Goal: Task Accomplishment & Management: Use online tool/utility

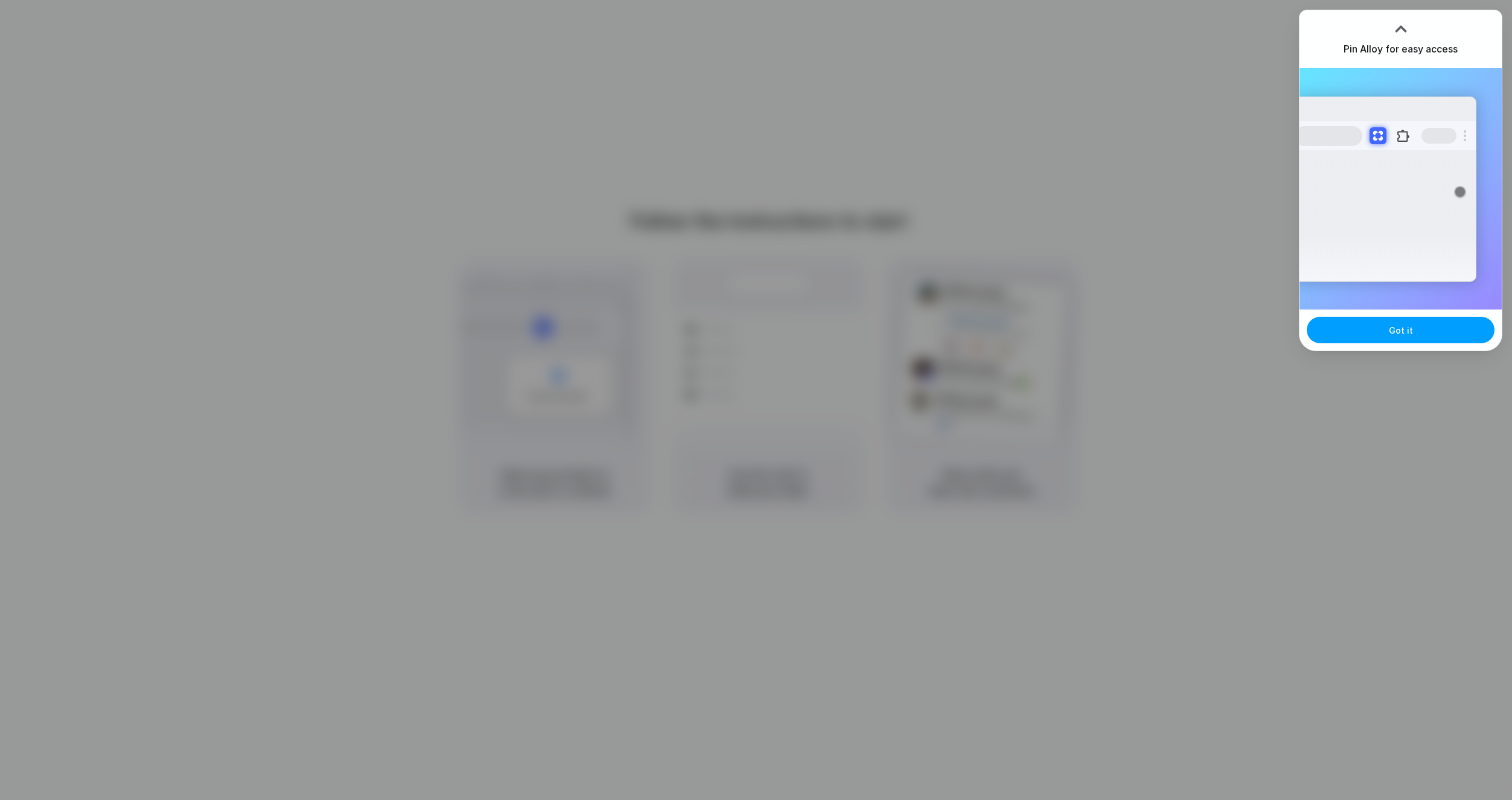
click at [1416, 329] on button "Got it" at bounding box center [1401, 331] width 188 height 27
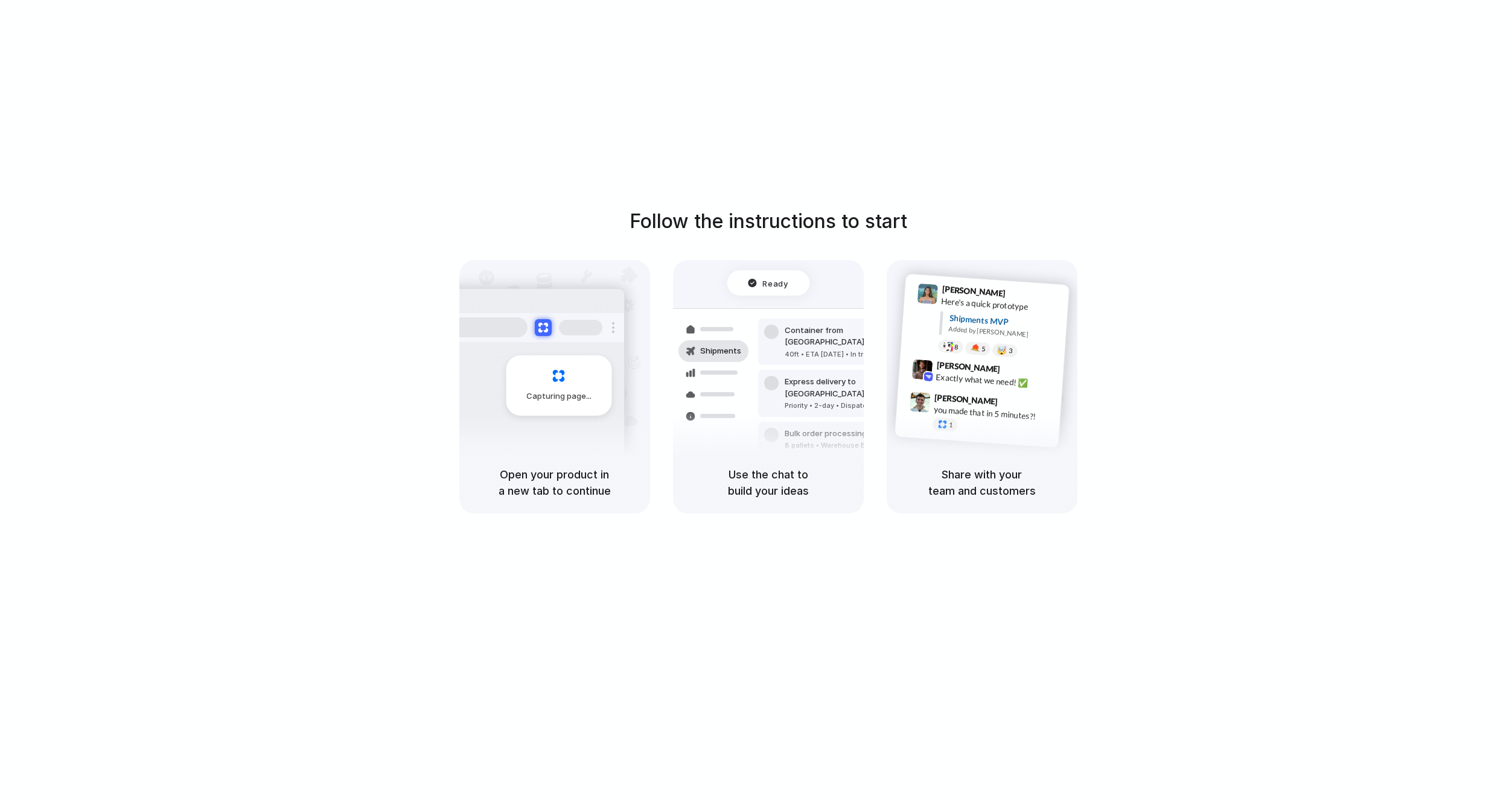
click at [563, 383] on div "Capturing page" at bounding box center [559, 385] width 106 height 60
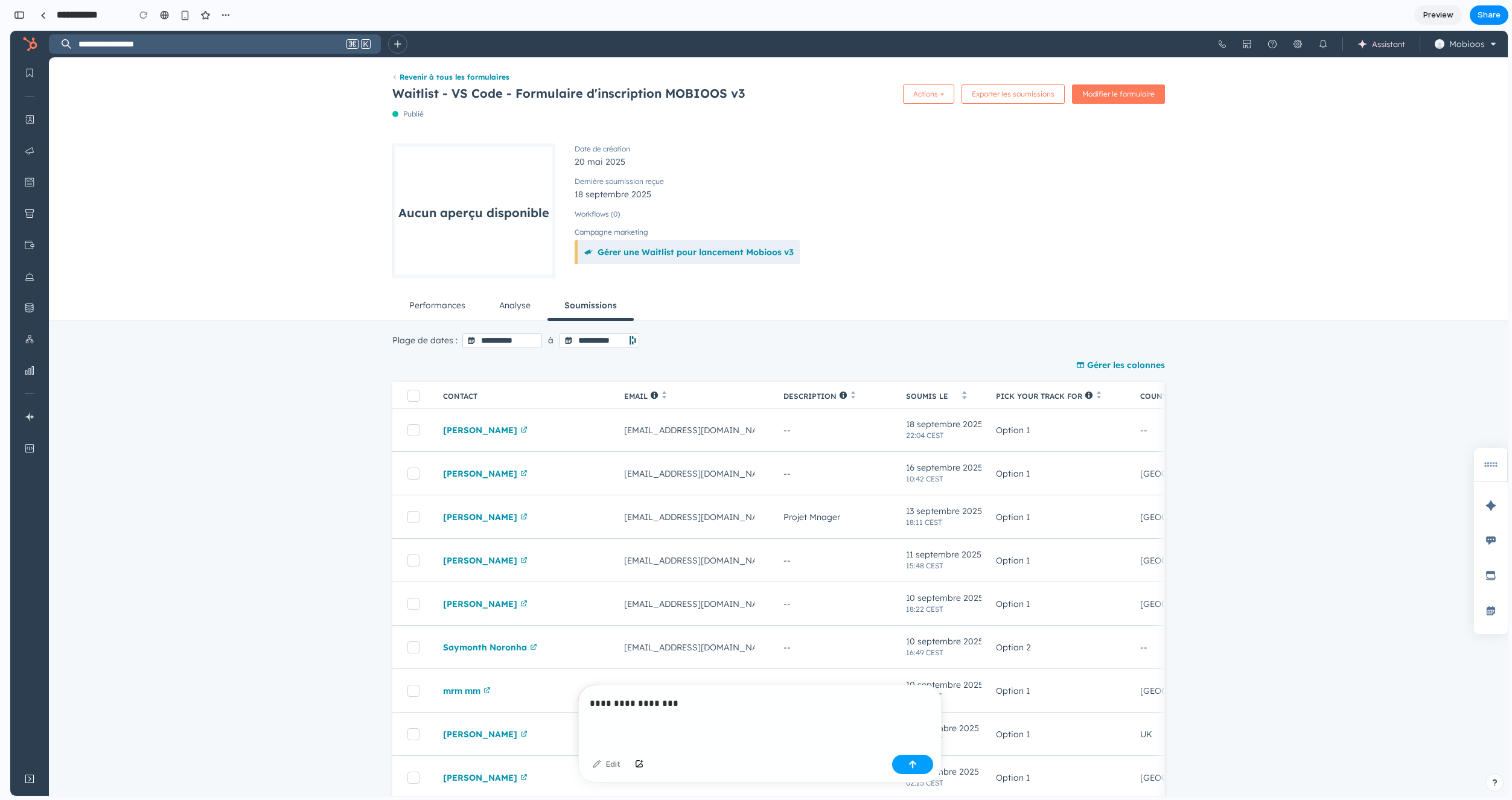
click at [922, 767] on button "button" at bounding box center [913, 765] width 41 height 20
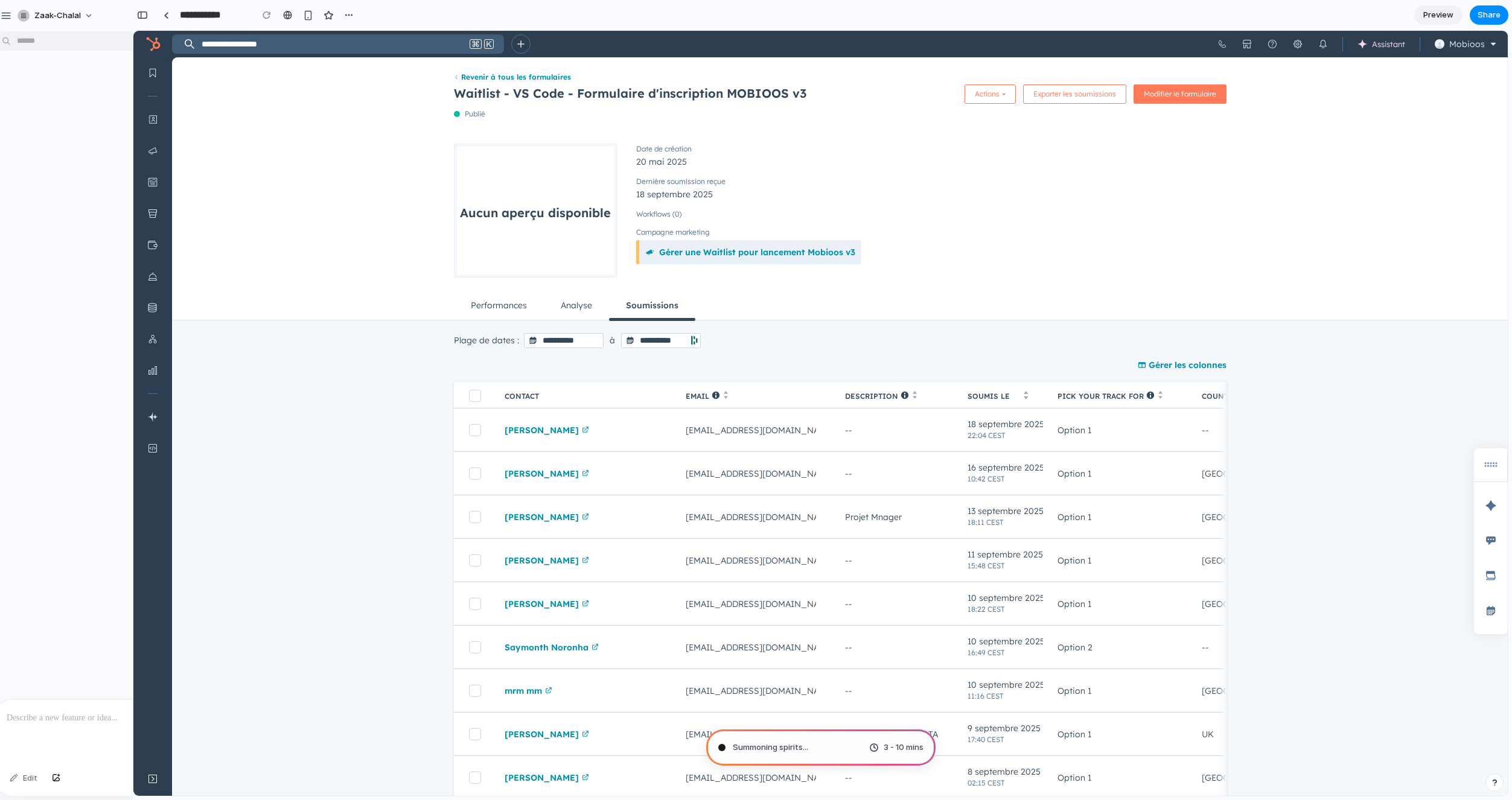
click at [885, 753] on span "3 - 10 mins" at bounding box center [903, 747] width 39 height 12
click at [759, 756] on div "Summoning spirits ... 3 - 10 mins" at bounding box center [820, 748] width 229 height 36
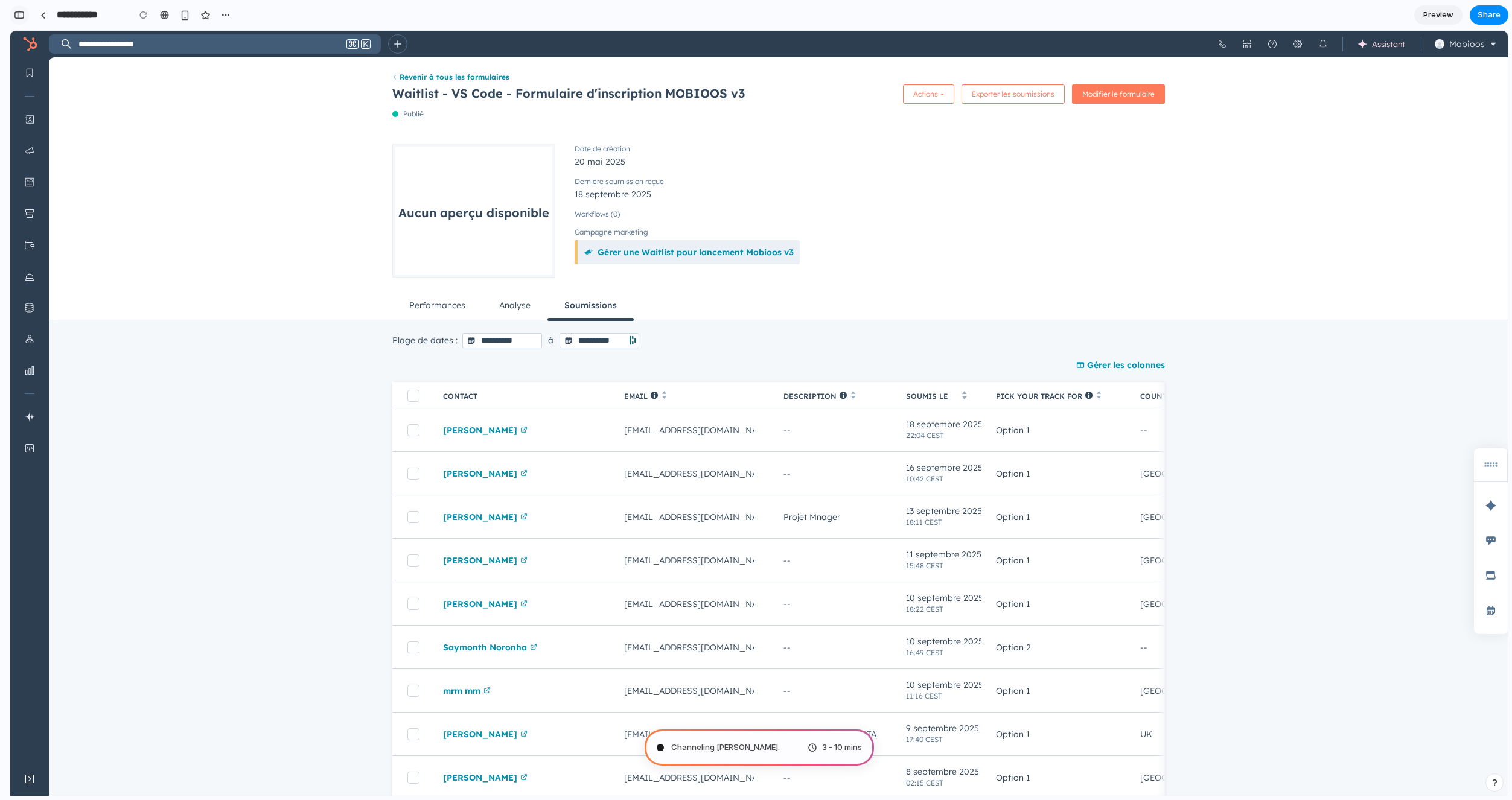
click at [20, 18] on div "button" at bounding box center [19, 14] width 11 height 8
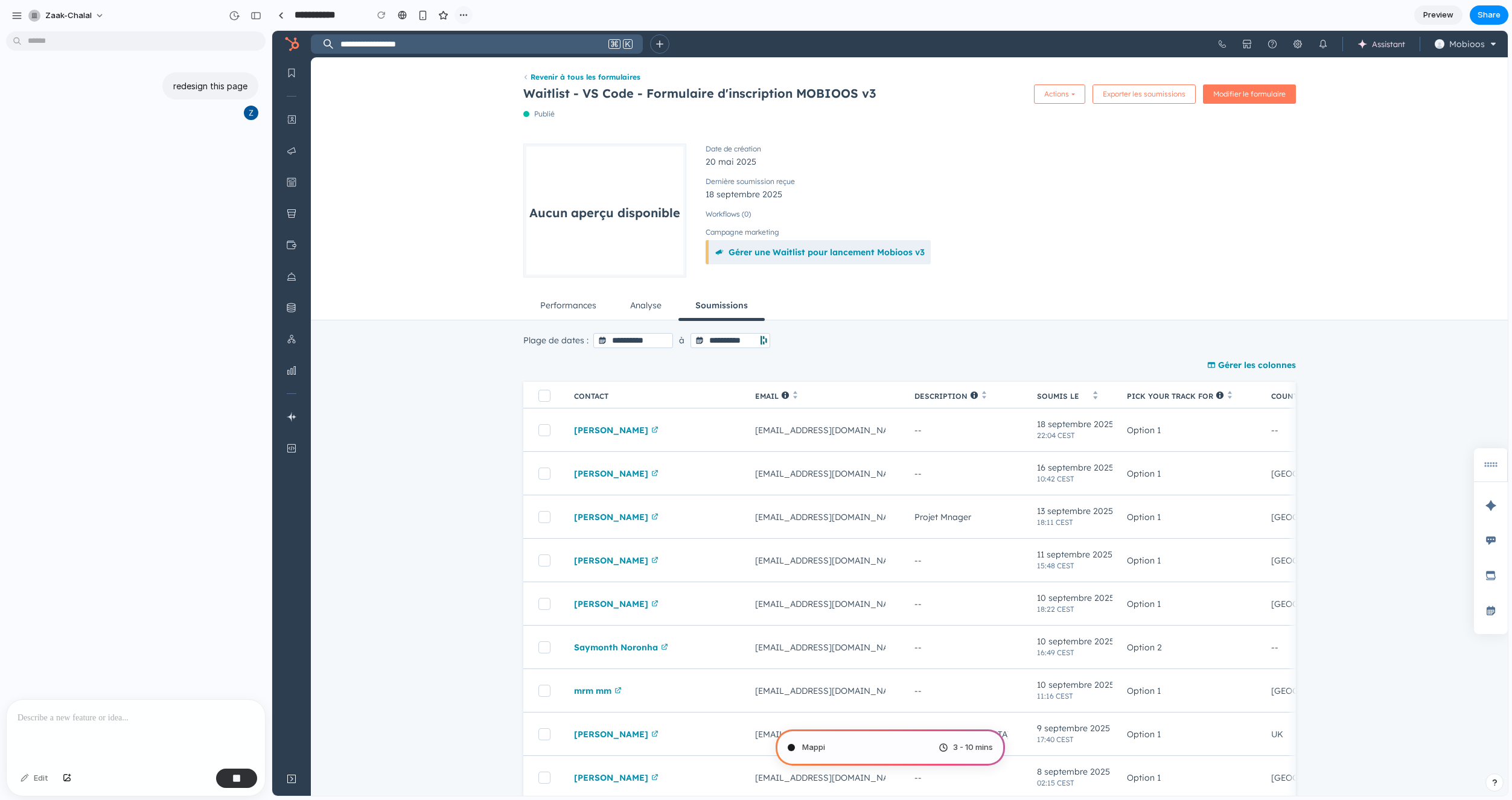
click at [463, 16] on div "button" at bounding box center [463, 14] width 10 height 10
click at [482, 63] on span "Delete" at bounding box center [487, 60] width 25 height 12
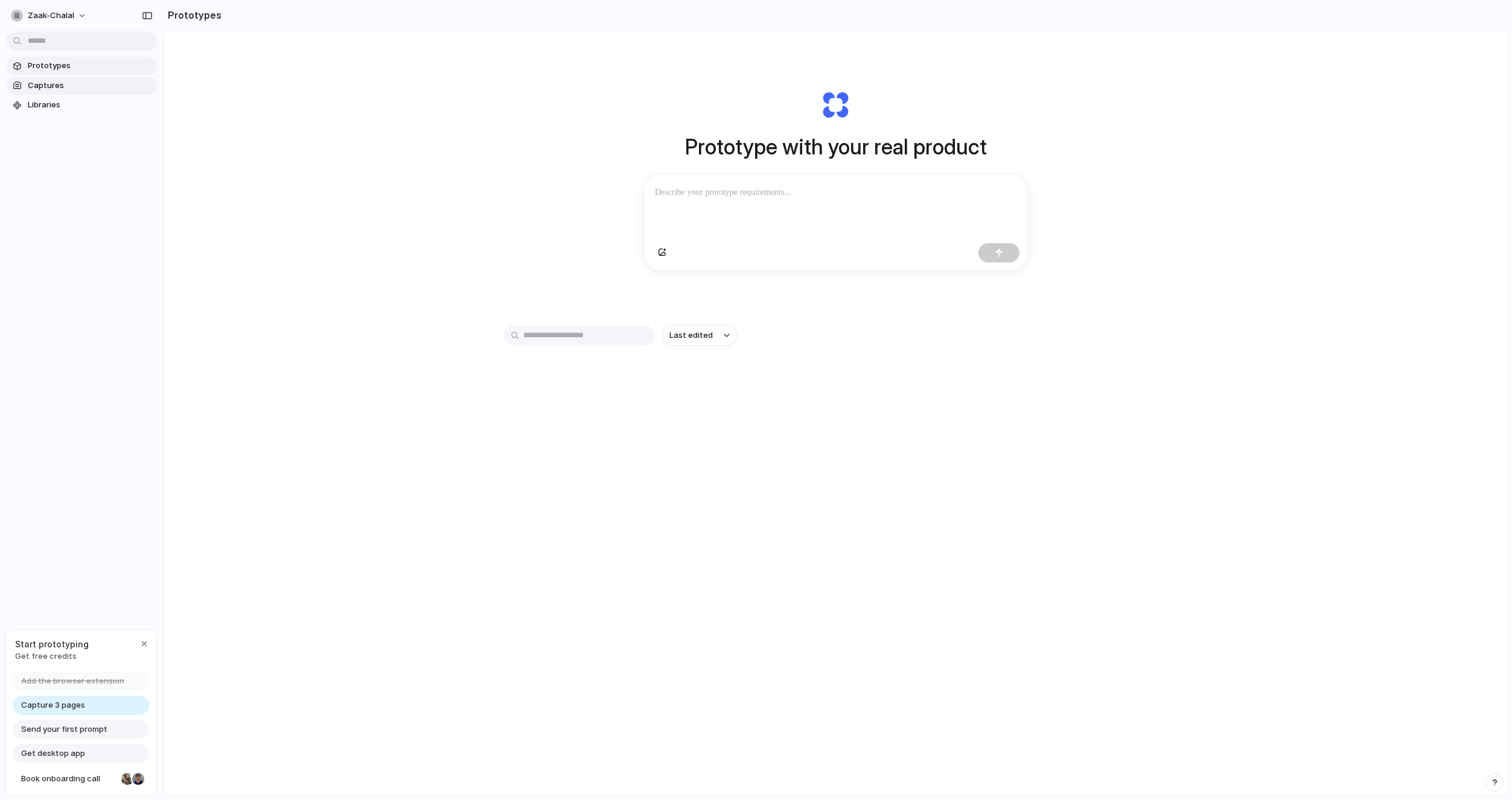
click at [79, 77] on link "Captures" at bounding box center [82, 86] width 150 height 18
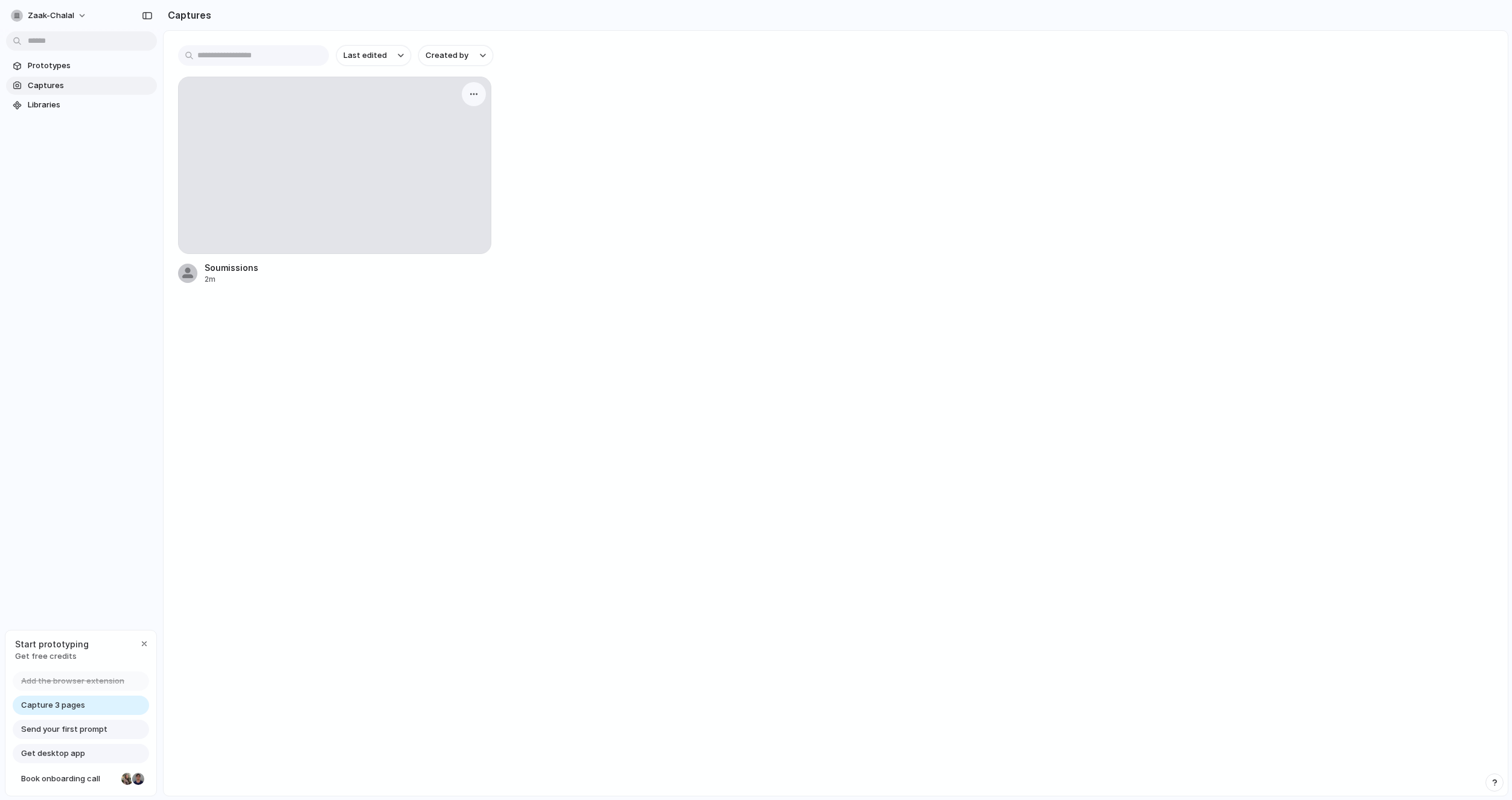
click at [337, 149] on div at bounding box center [334, 165] width 312 height 176
click at [88, 106] on span "Libraries" at bounding box center [90, 104] width 125 height 12
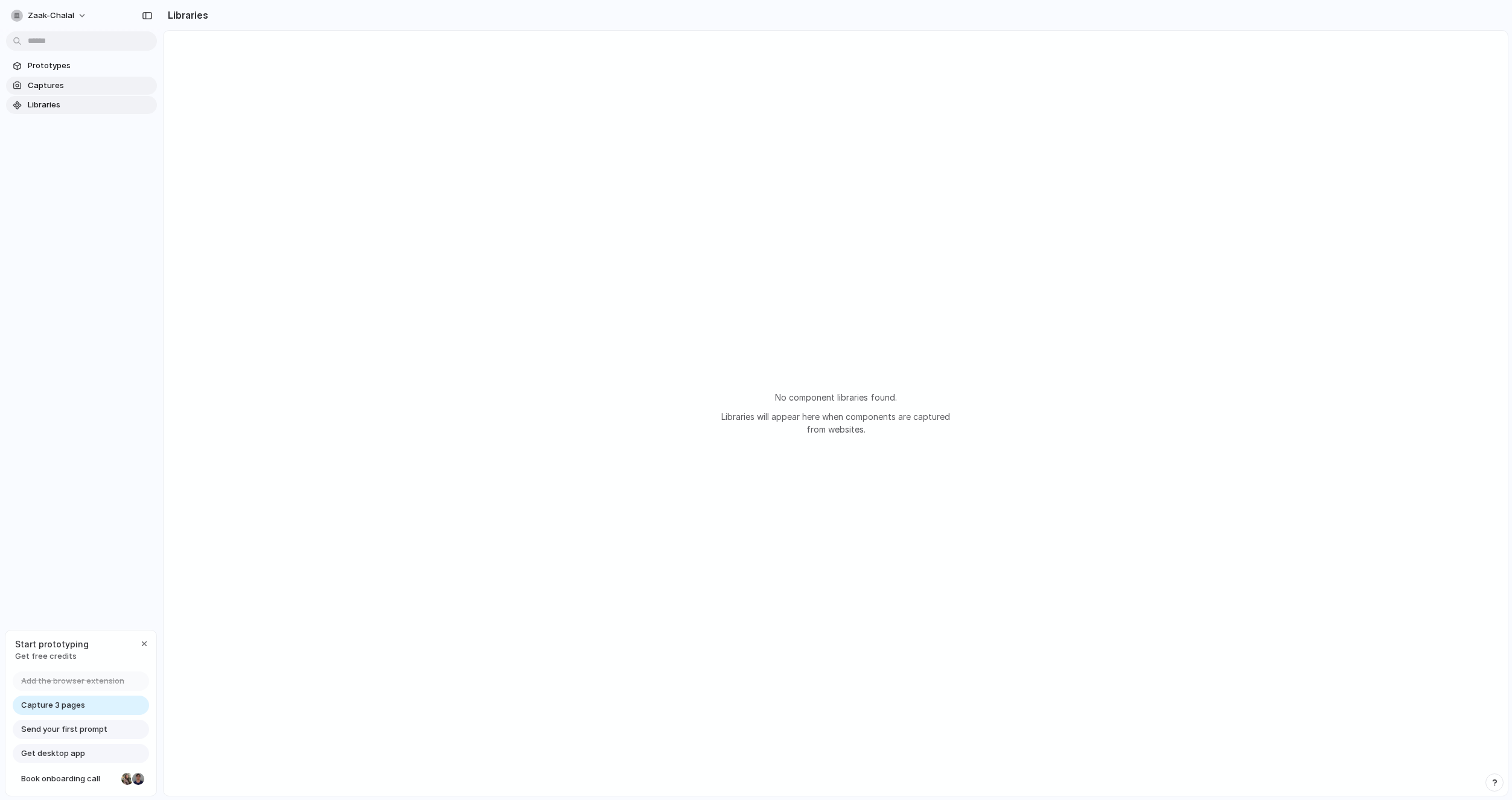
click at [81, 88] on span "Captures" at bounding box center [90, 85] width 125 height 12
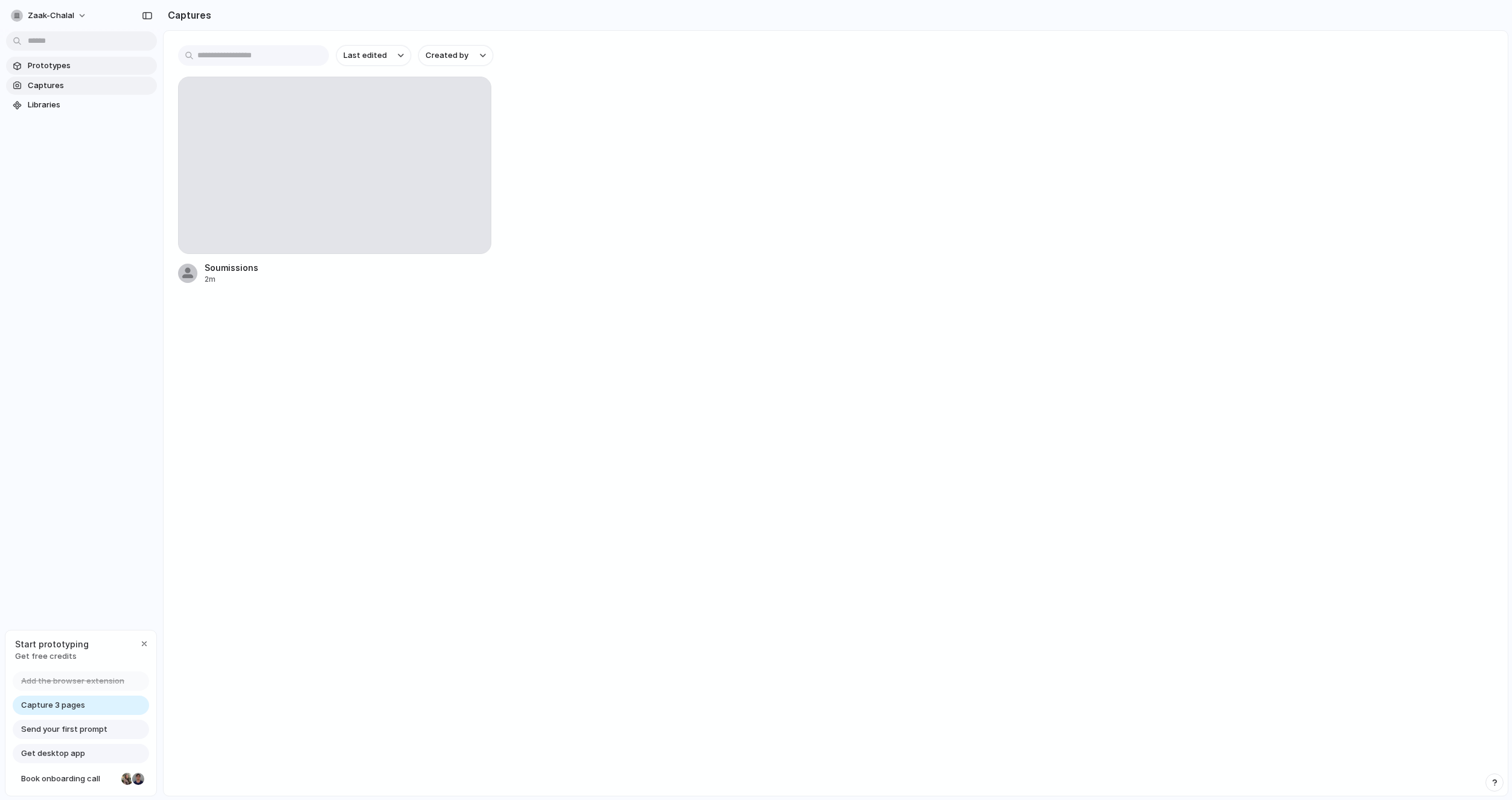
click at [82, 66] on span "Prototypes" at bounding box center [90, 65] width 125 height 12
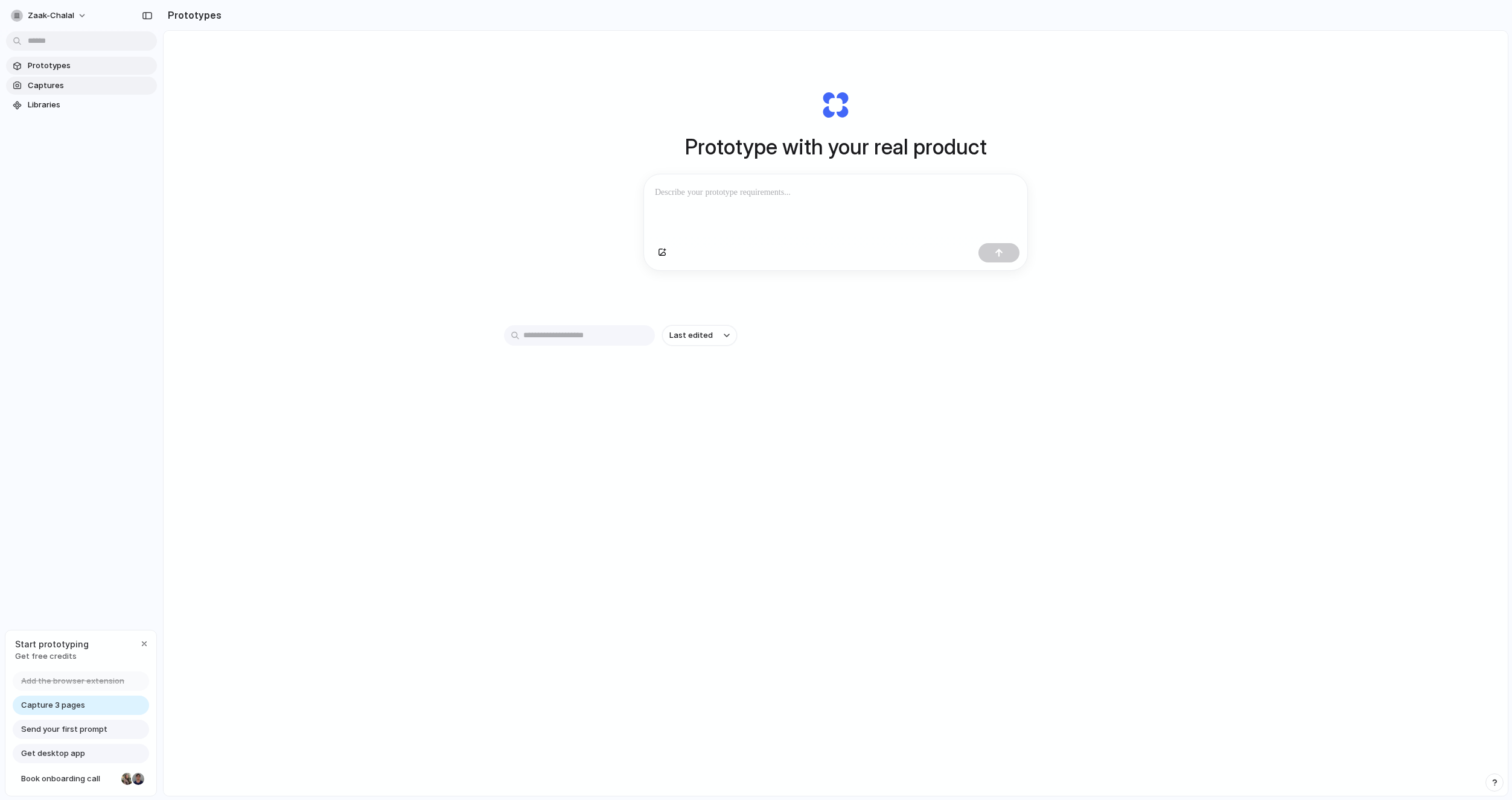
click at [86, 78] on link "Captures" at bounding box center [82, 86] width 150 height 18
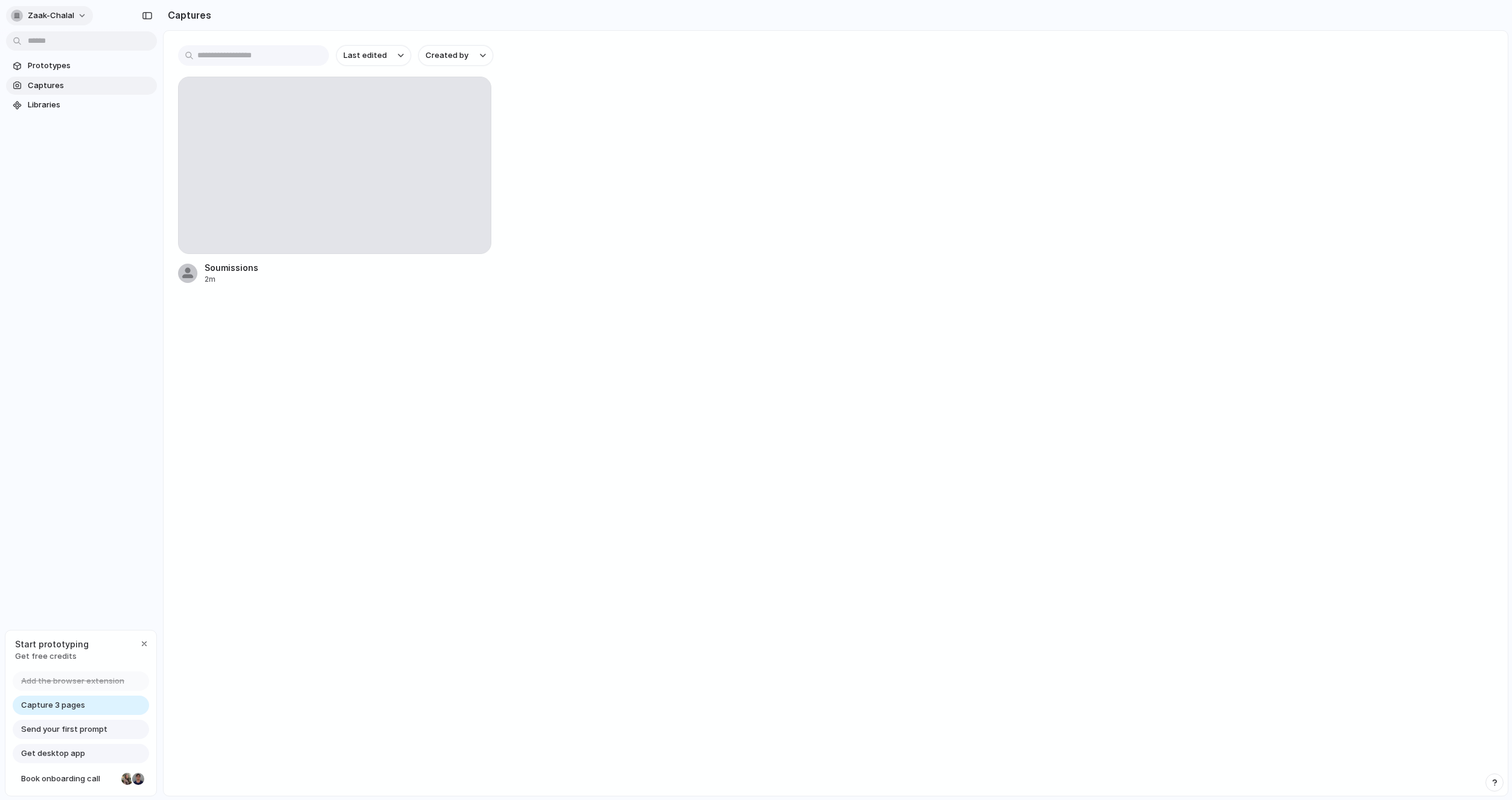
click at [84, 13] on button "zaak-chalal" at bounding box center [49, 16] width 87 height 20
click at [82, 14] on div "Settings Invite members Change theme Sign out" at bounding box center [756, 400] width 1512 height 800
click at [360, 129] on div at bounding box center [334, 165] width 312 height 176
click at [115, 151] on span "UX Pilot - Superfast UX/UI Design with AI" at bounding box center [90, 151] width 125 height 12
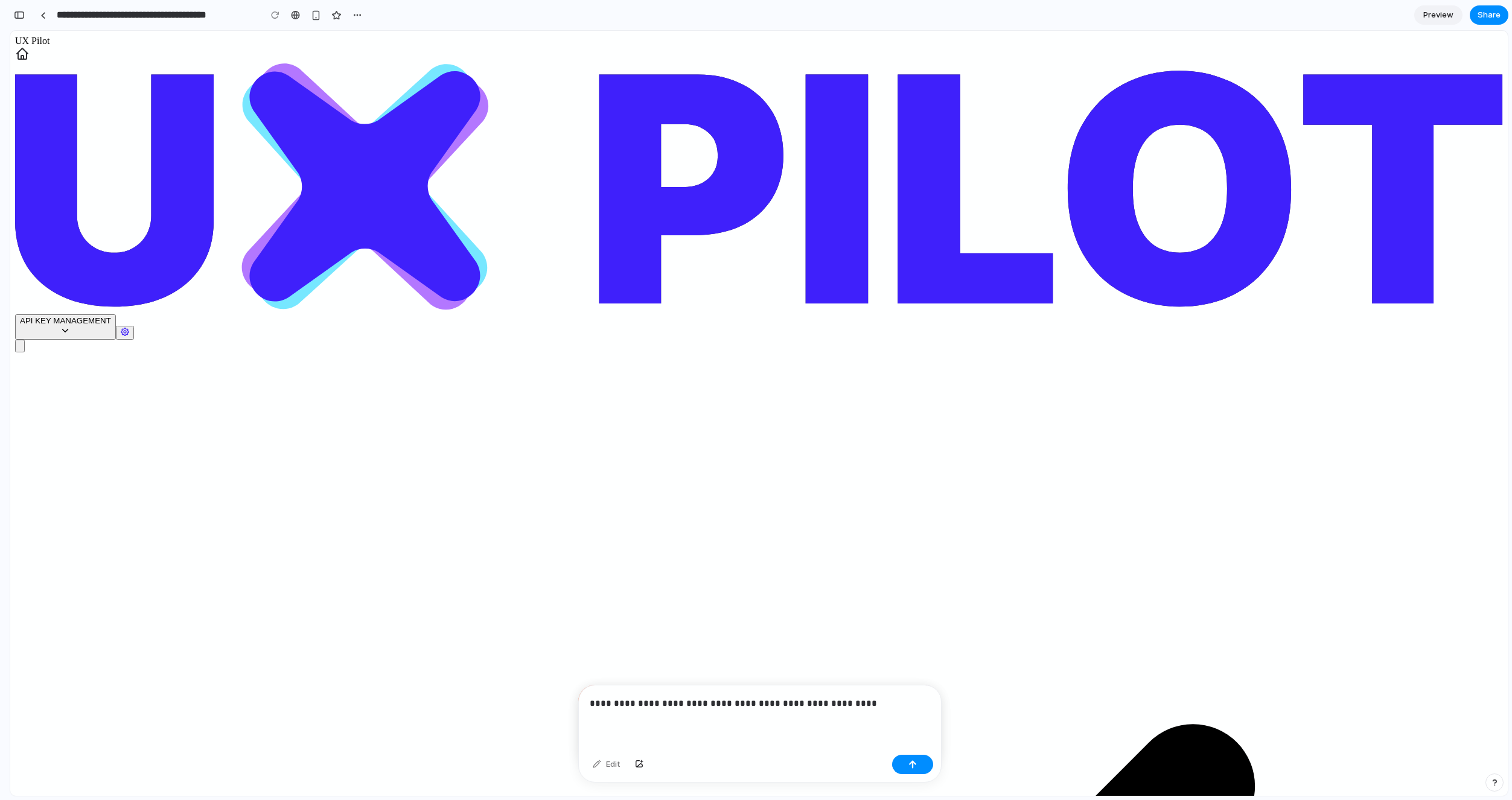
click at [789, 701] on p "**********" at bounding box center [757, 704] width 336 height 14
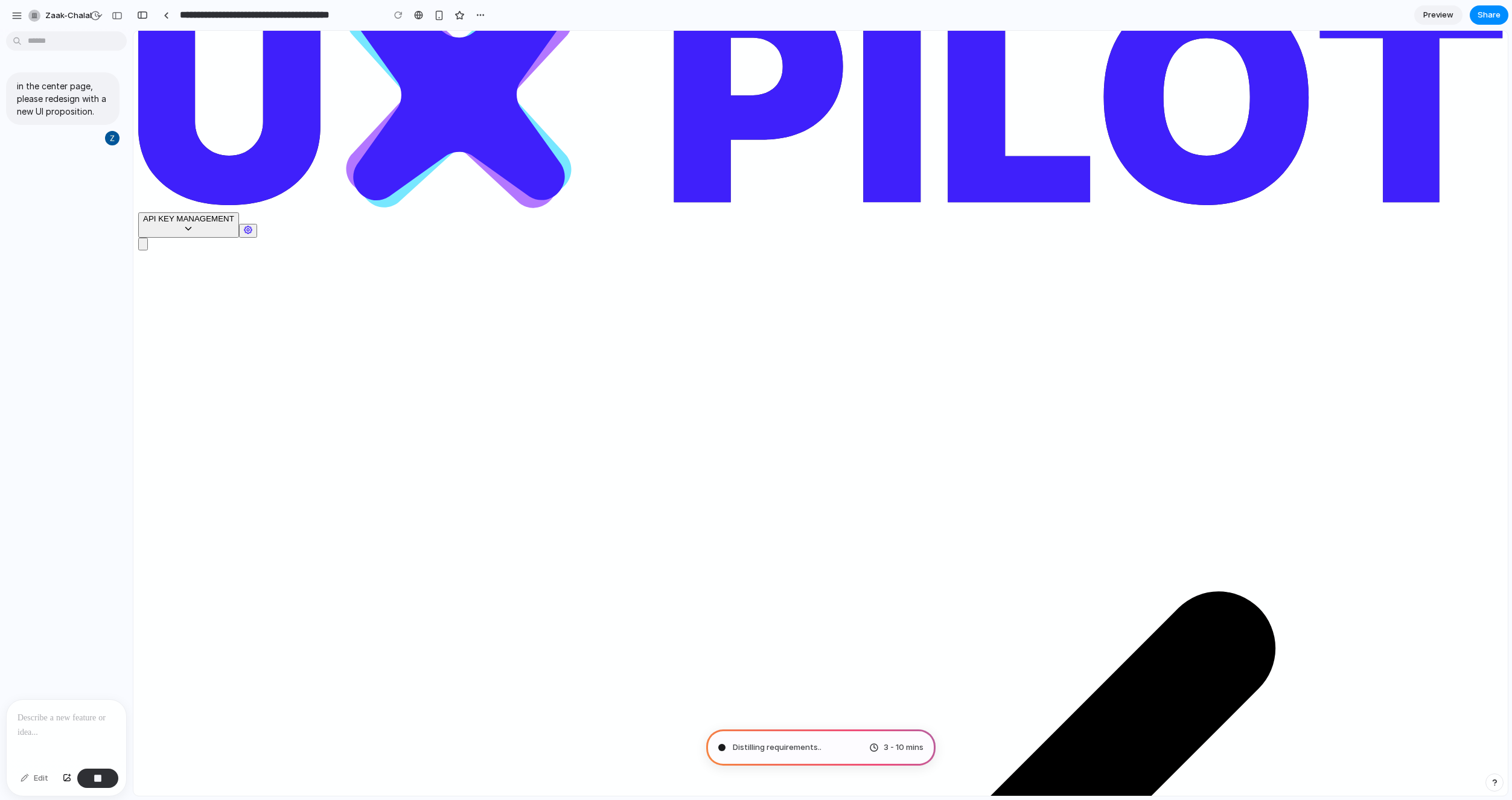
scroll to position [93, 0]
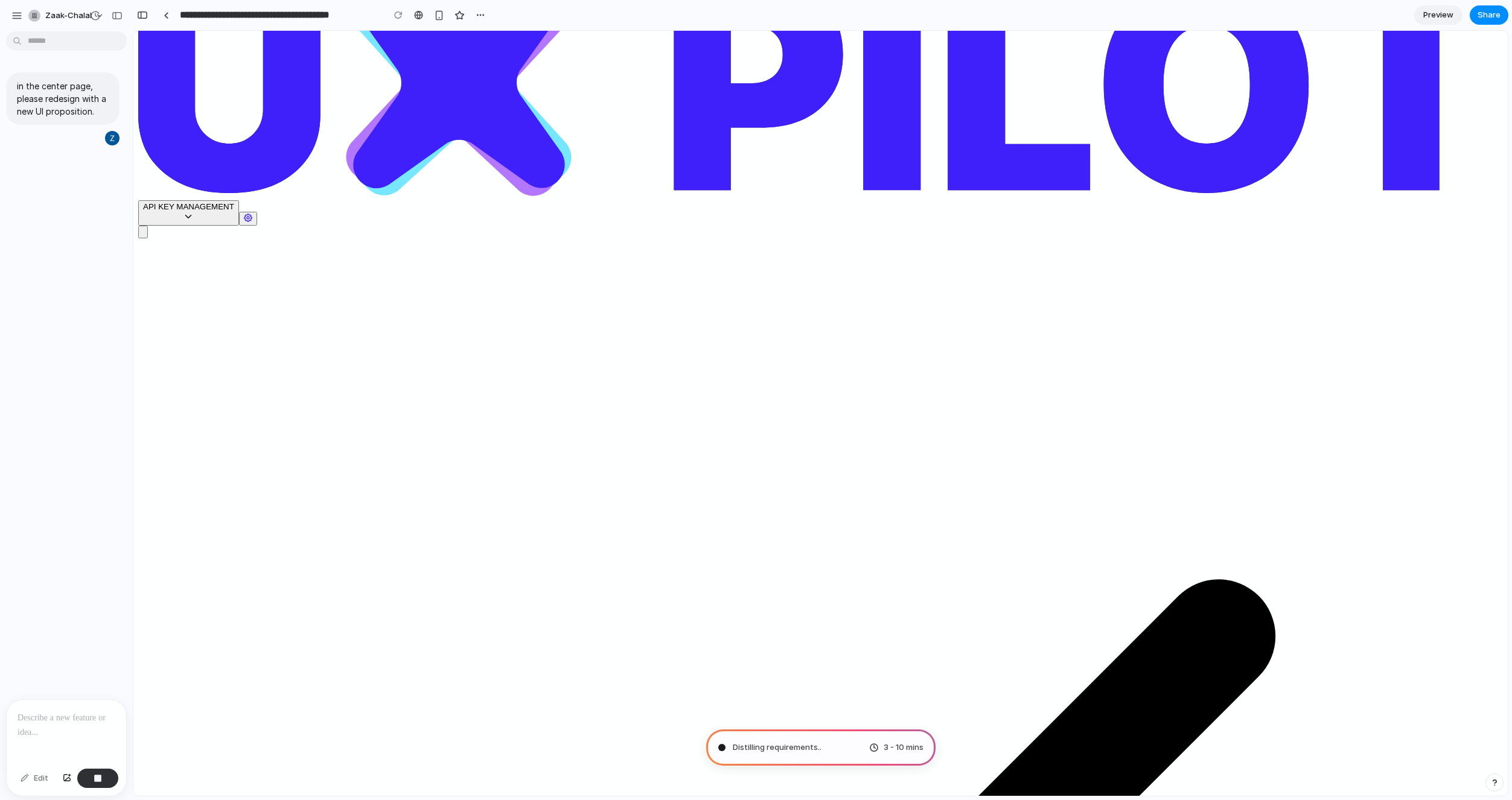
click at [767, 754] on div "Distilling requirements .. 3 - 10 mins" at bounding box center [820, 748] width 229 height 36
click at [73, 726] on div at bounding box center [65, 732] width 119 height 64
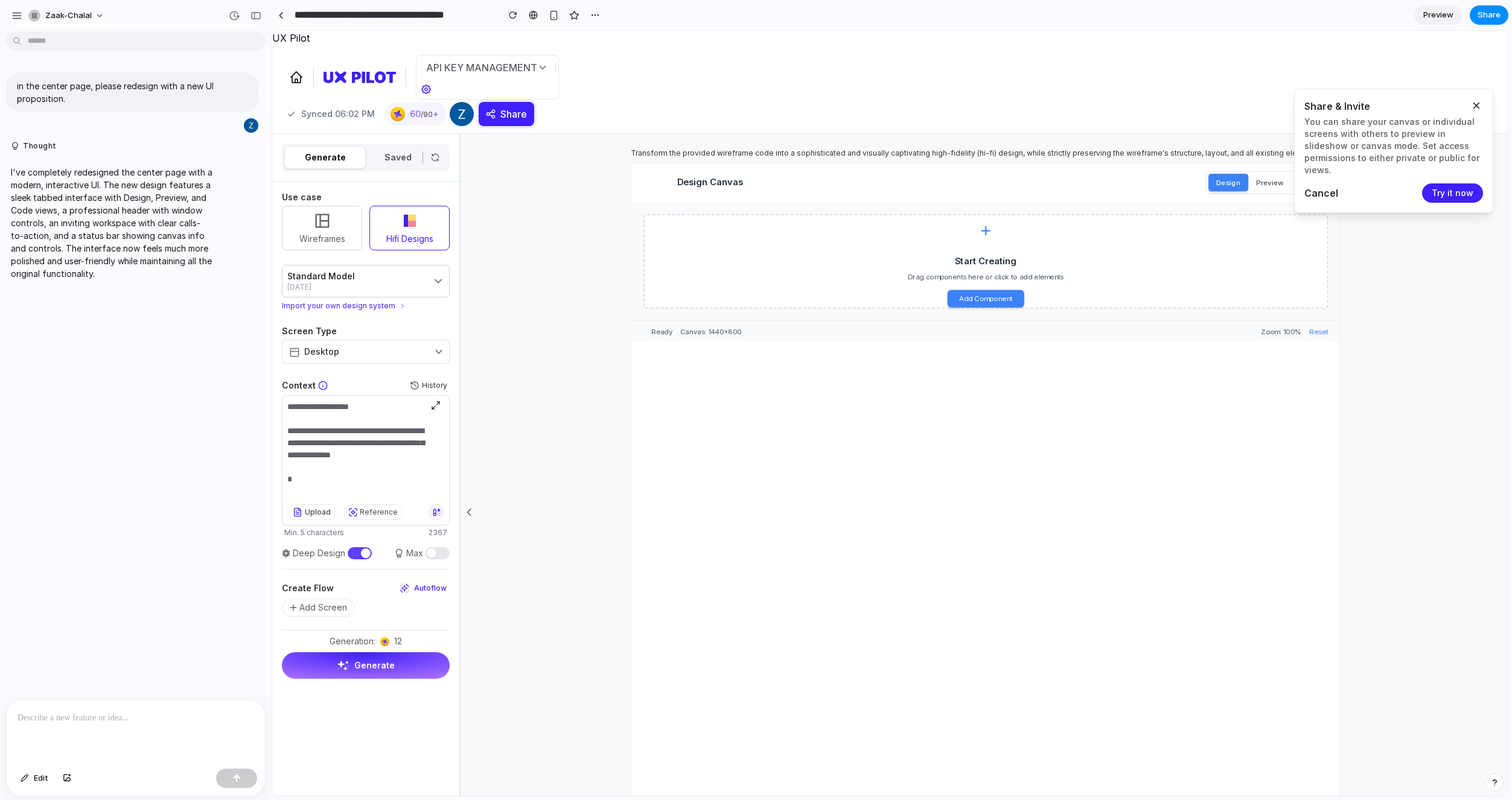
click at [152, 201] on p "I've completely redesigned the center page with a modern, interactive UI. The n…" at bounding box center [111, 222] width 202 height 114
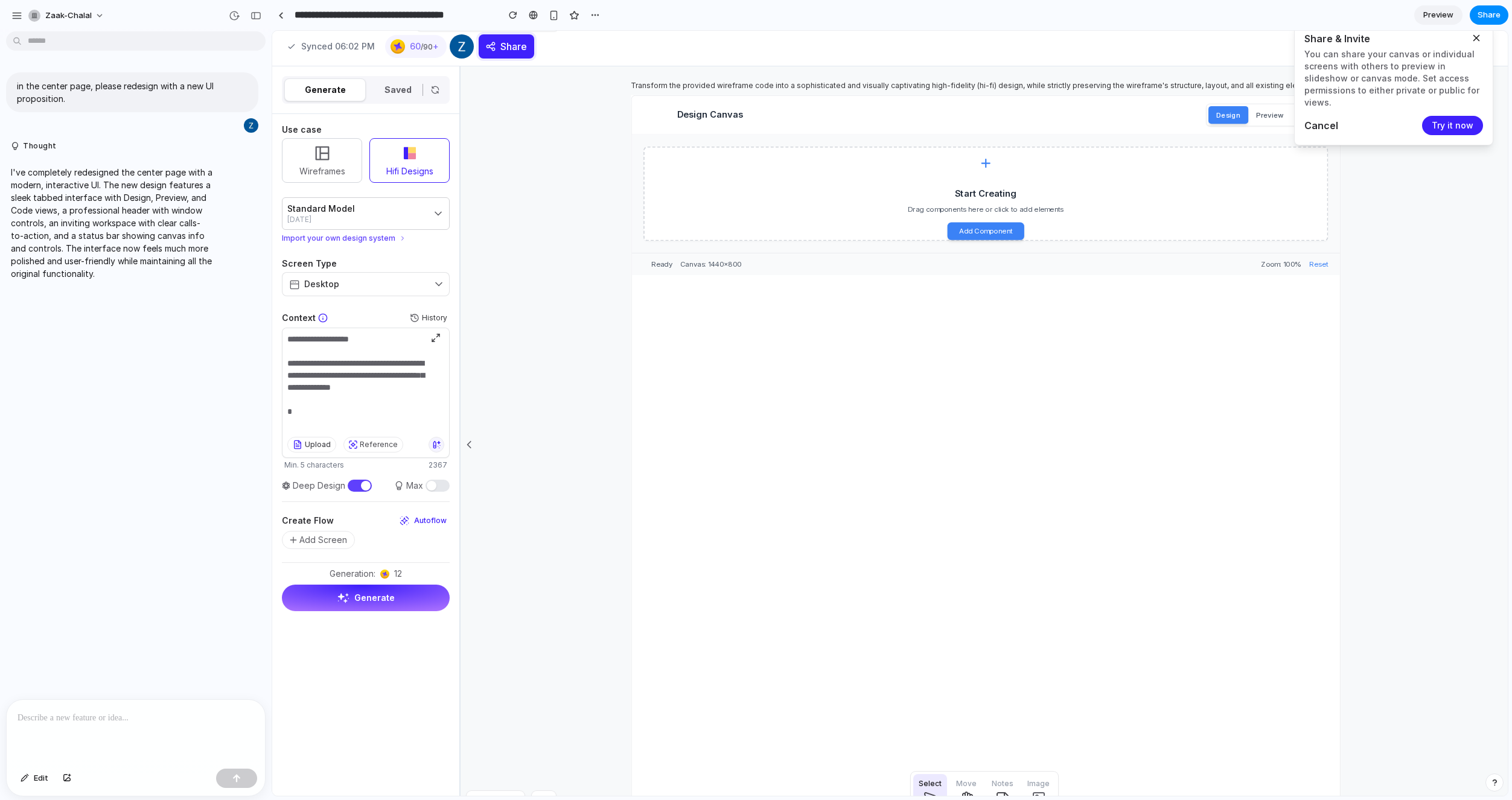
scroll to position [93, 0]
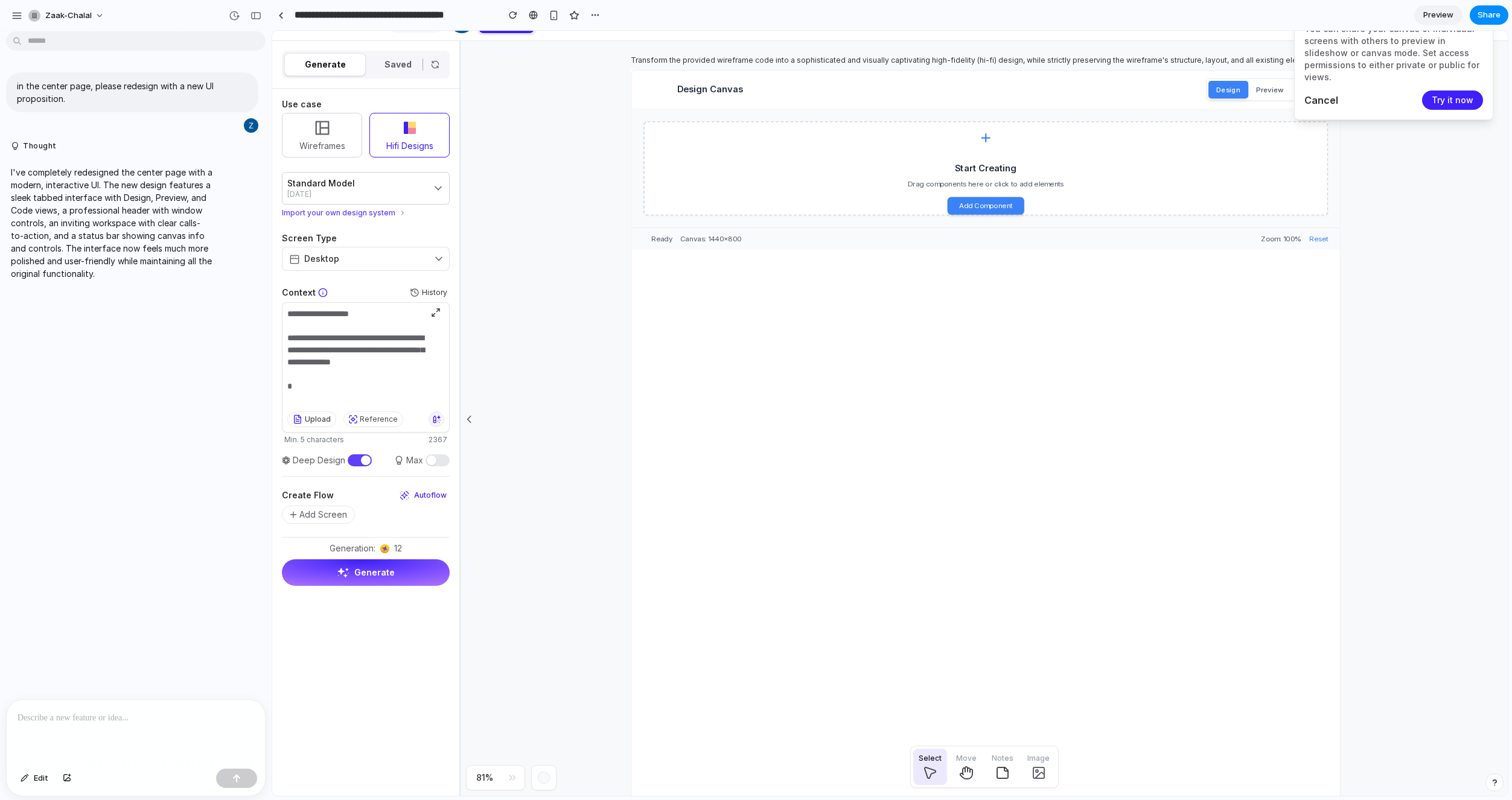
click at [902, 331] on div "Design Canvas Design Preview Code Start Creating Drag components here or click …" at bounding box center [986, 560] width 709 height 980
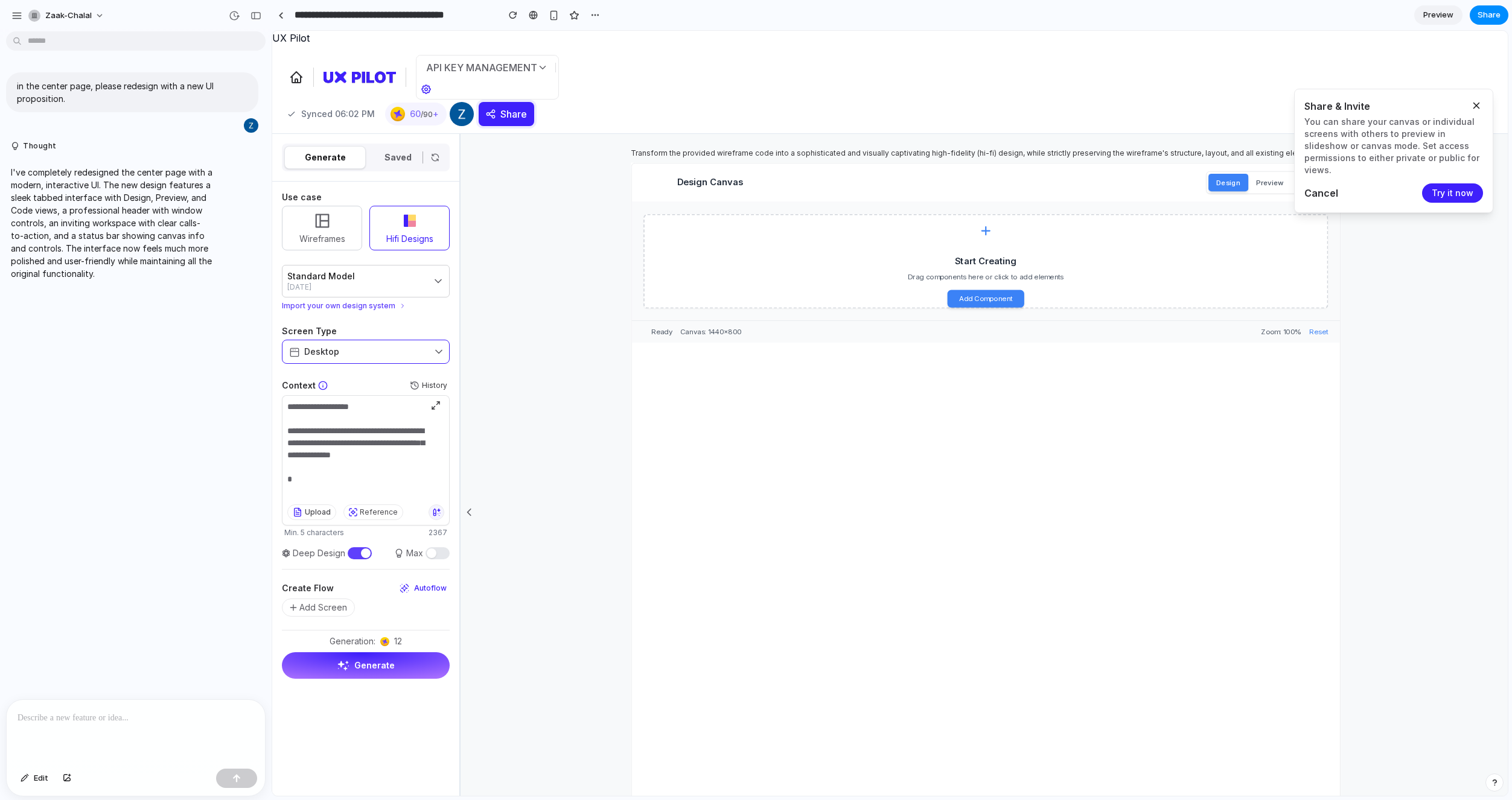
click at [406, 352] on button "Desktop" at bounding box center [365, 351] width 168 height 24
click at [284, 13] on link at bounding box center [280, 15] width 18 height 18
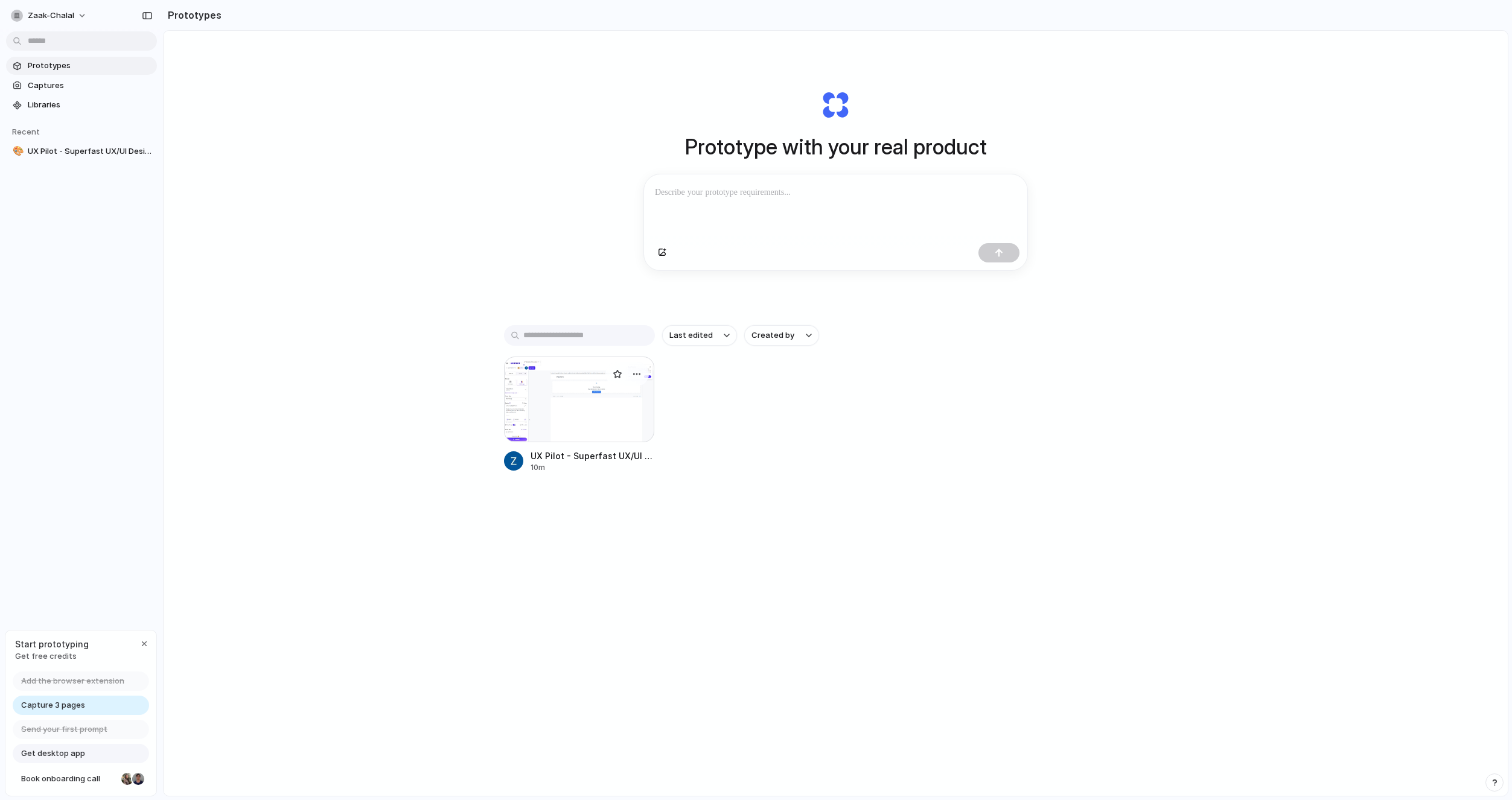
click at [580, 407] on div at bounding box center [580, 400] width 150 height 86
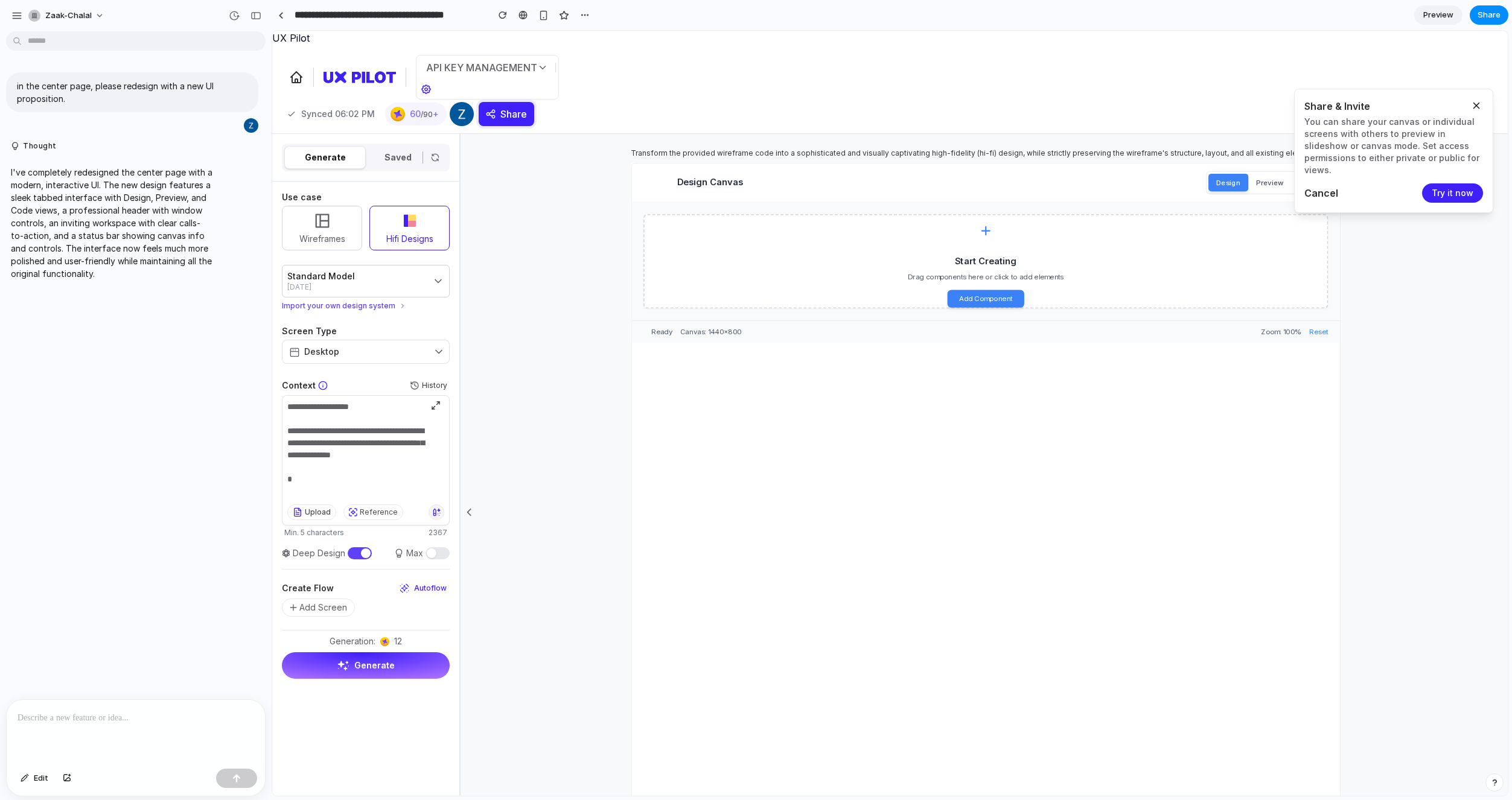
click at [812, 216] on div "Start Creating Drag components here or click to add elements Add Component" at bounding box center [985, 262] width 684 height 95
click at [712, 164] on div "Design Canvas Design Preview Code" at bounding box center [985, 183] width 708 height 39
click at [403, 305] on div "Import your own design system" at bounding box center [365, 305] width 168 height 10
click at [436, 286] on icon at bounding box center [437, 280] width 12 height 12
click at [1471, 105] on icon "button" at bounding box center [1476, 106] width 11 height 11
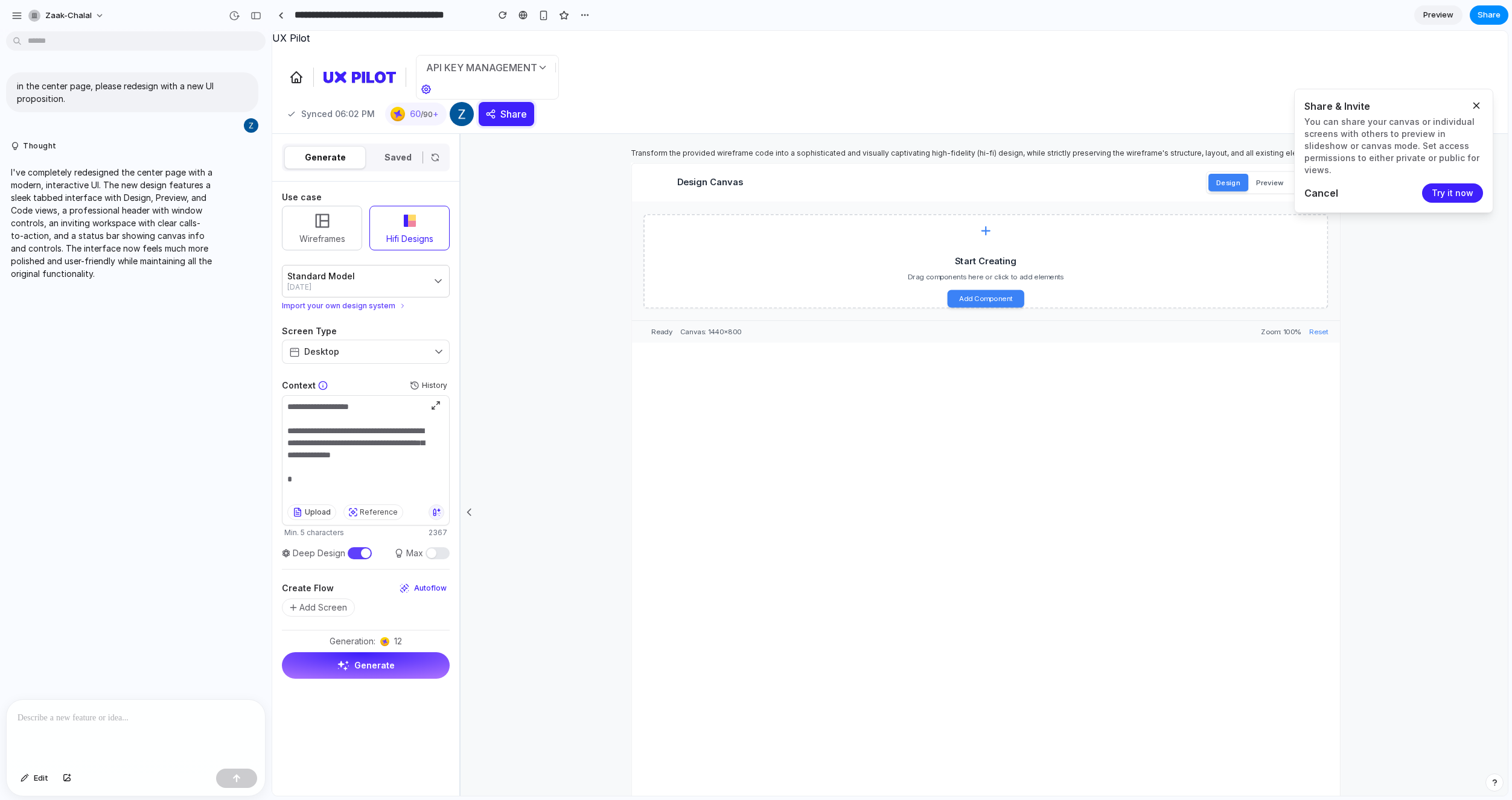
scroll to position [3, 0]
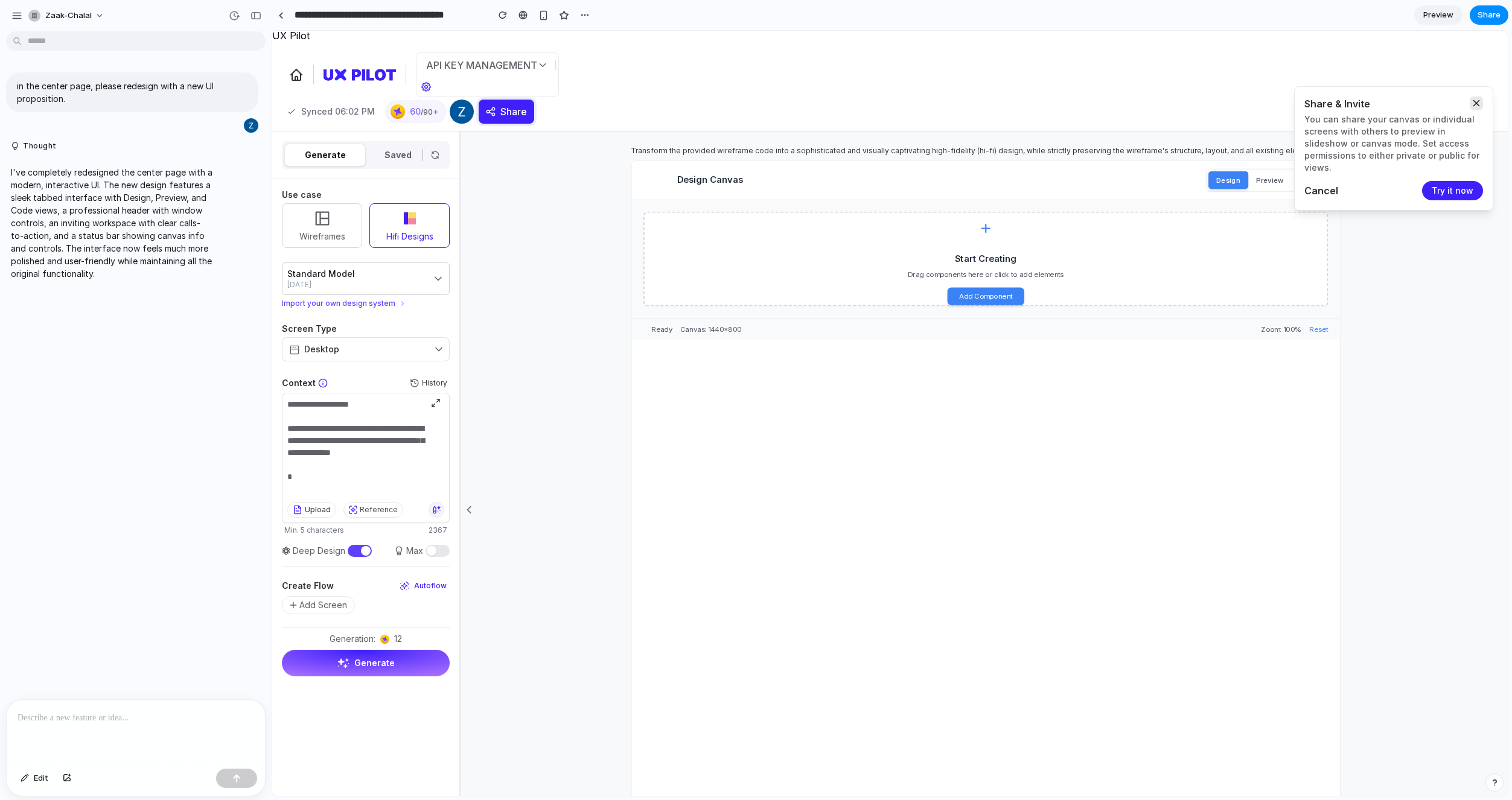
click at [1473, 104] on icon "button" at bounding box center [1476, 103] width 11 height 11
